Goal: Information Seeking & Learning: Learn about a topic

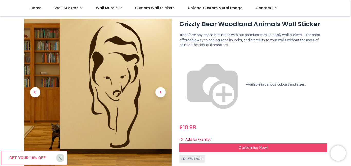
scroll to position [26, 0]
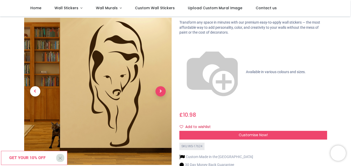
click at [160, 87] on span "Next" at bounding box center [160, 92] width 10 height 10
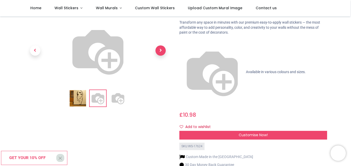
click at [159, 56] on span "Next" at bounding box center [160, 50] width 10 height 10
click at [161, 56] on span "Next" at bounding box center [160, 50] width 10 height 10
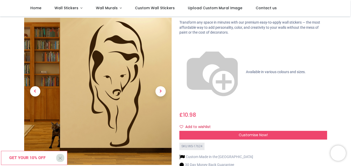
scroll to position [0, 0]
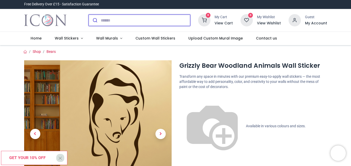
click at [125, 23] on input "search" at bounding box center [145, 20] width 89 height 11
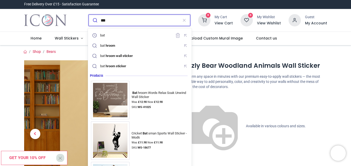
type input "***"
click at [89, 15] on button "submit" at bounding box center [95, 20] width 12 height 11
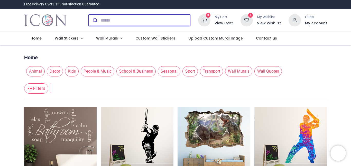
click at [113, 25] on input "search" at bounding box center [145, 20] width 89 height 11
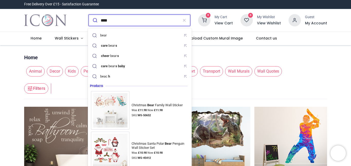
type input "****"
click at [89, 15] on button "submit" at bounding box center [95, 20] width 12 height 11
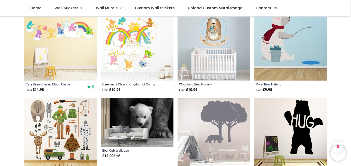
scroll to position [539, 0]
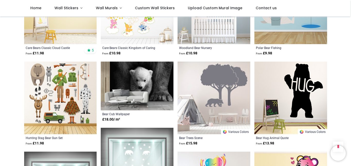
scroll to position [539, 0]
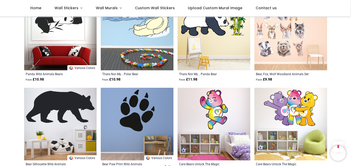
scroll to position [1412, 0]
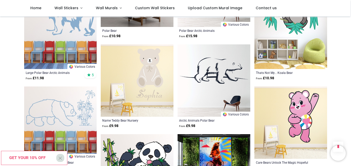
scroll to position [2331, 0]
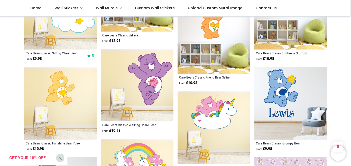
scroll to position [2922, 0]
